Goal: Information Seeking & Learning: Learn about a topic

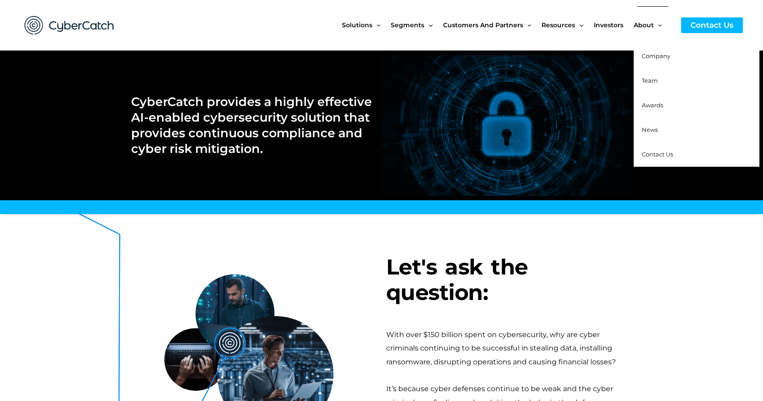
click at [651, 82] on span "Team" at bounding box center [650, 80] width 16 height 7
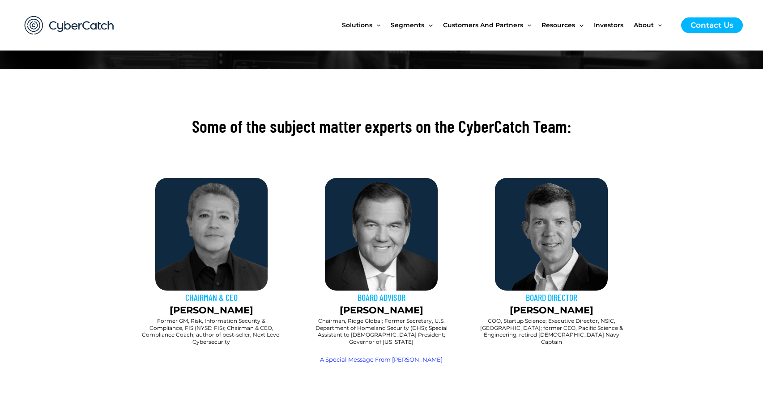
scroll to position [145, 0]
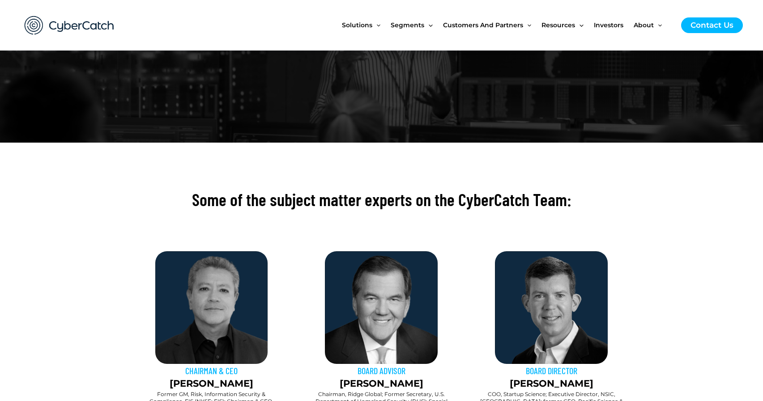
click at [374, 377] on p "Tom Ridge" at bounding box center [381, 384] width 161 height 14
drag, startPoint x: 352, startPoint y: 263, endPoint x: 346, endPoint y: 303, distance: 41.3
click at [352, 391] on h2 "Chairman, Ridge Global; Former Secretary, U.S. Department of Homeland Security …" at bounding box center [381, 405] width 143 height 28
click at [346, 391] on h2 "Chairman, Ridge Global; Former Secretary, U.S. Department of Homeland Security …" at bounding box center [381, 405] width 143 height 28
